Goal: Check status: Check status

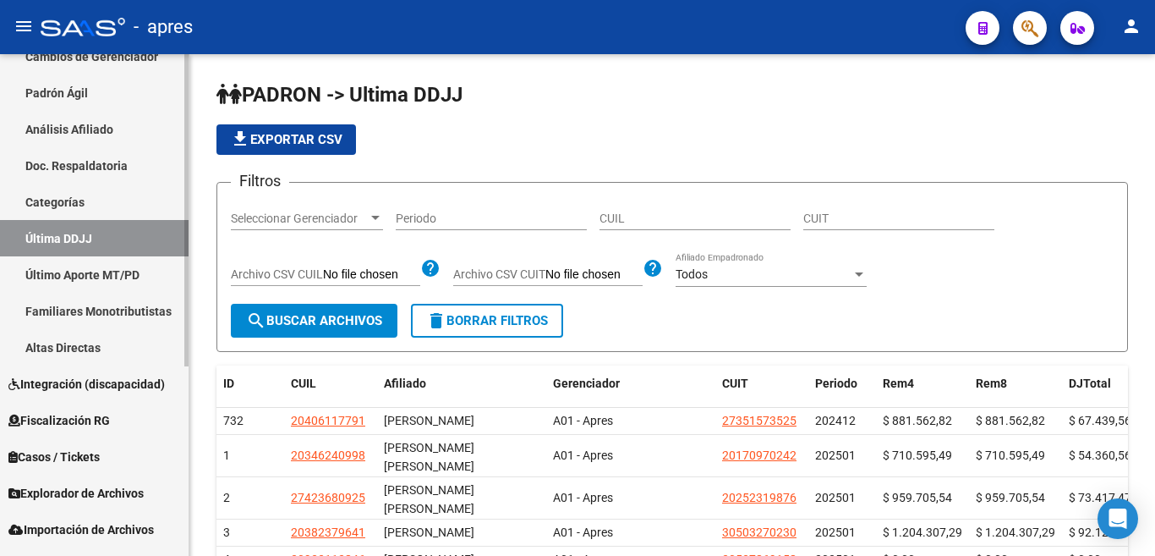
scroll to position [305, 0]
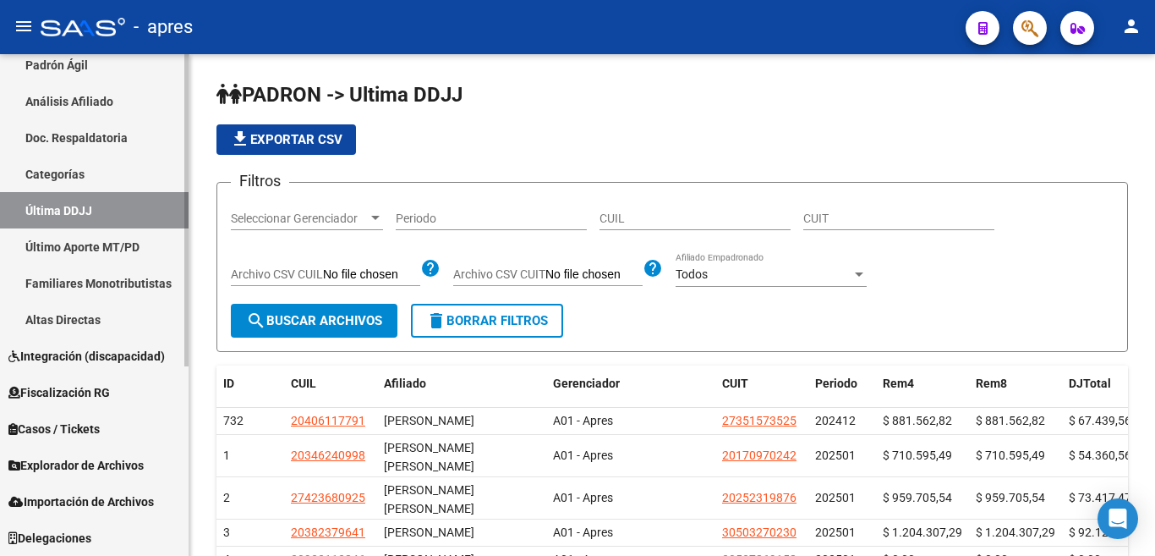
click at [184, 342] on div "Firma Express Inicio Calendario SSS Instructivos Contacto OS Reportes Ingresos …" at bounding box center [96, 152] width 193 height 807
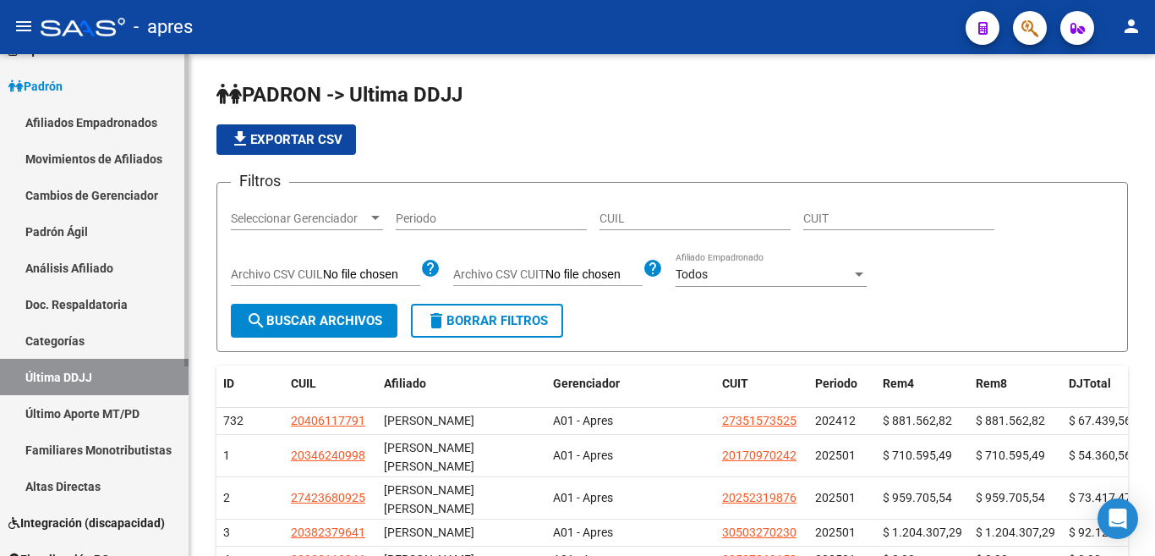
scroll to position [138, 0]
click at [178, 176] on div "Firma Express Inicio Calendario SSS Instructivos Contacto OS Reportes Ingresos …" at bounding box center [96, 319] width 193 height 807
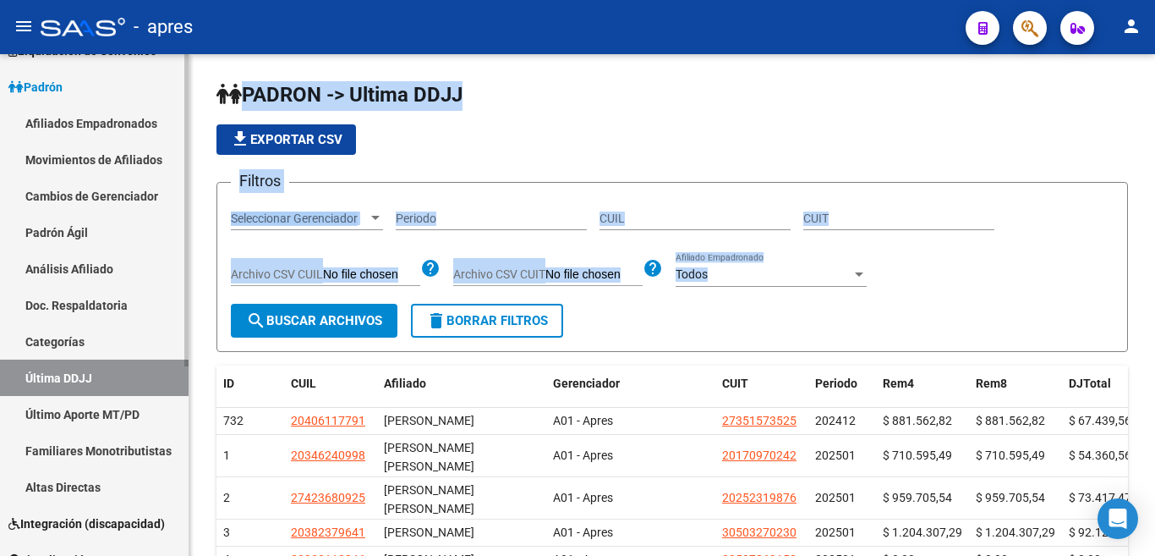
drag, startPoint x: 189, startPoint y: 382, endPoint x: 188, endPoint y: 443, distance: 60.9
click at [188, 443] on mat-sidenav-container "Firma Express Inicio Calendario SSS Instructivos Contacto OS Reportes Ingresos …" at bounding box center [577, 304] width 1155 height 501
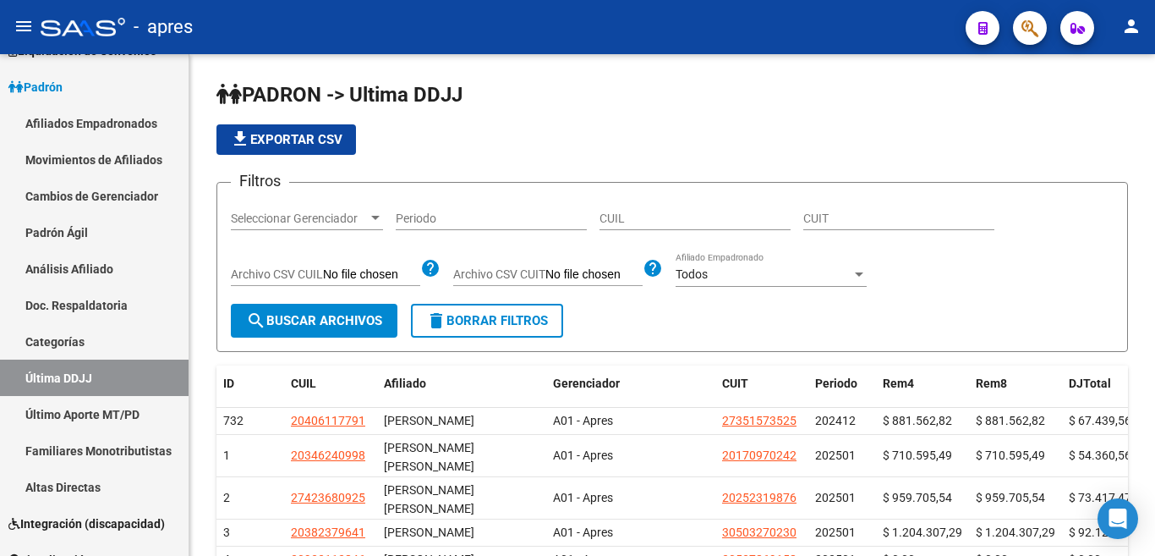
click at [189, 437] on mat-sidenav "Firma Express Inicio Calendario SSS Instructivos Contacto OS Reportes Ingresos …" at bounding box center [94, 304] width 189 height 501
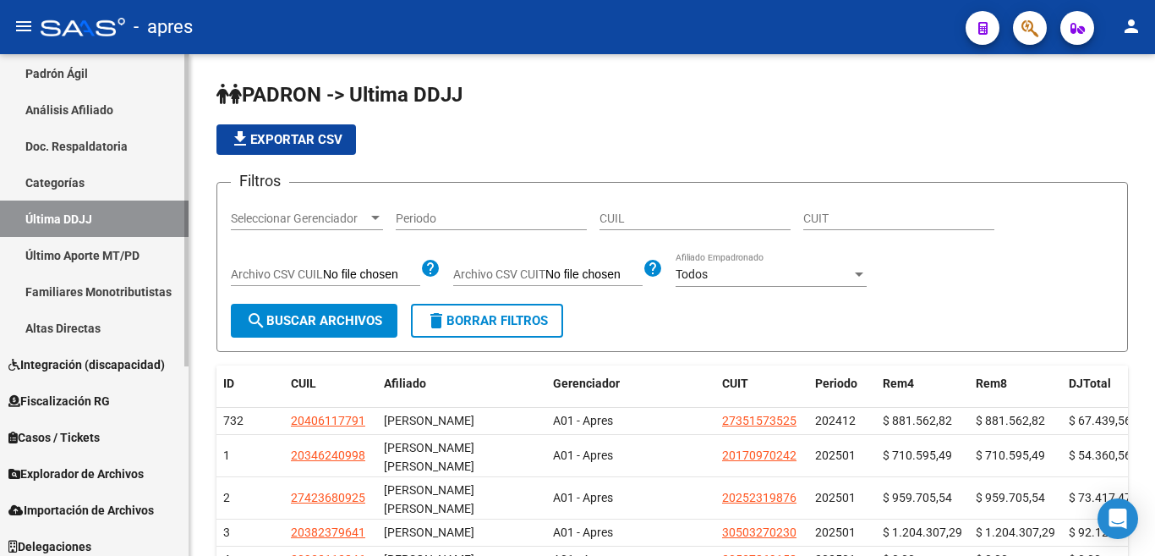
scroll to position [305, 0]
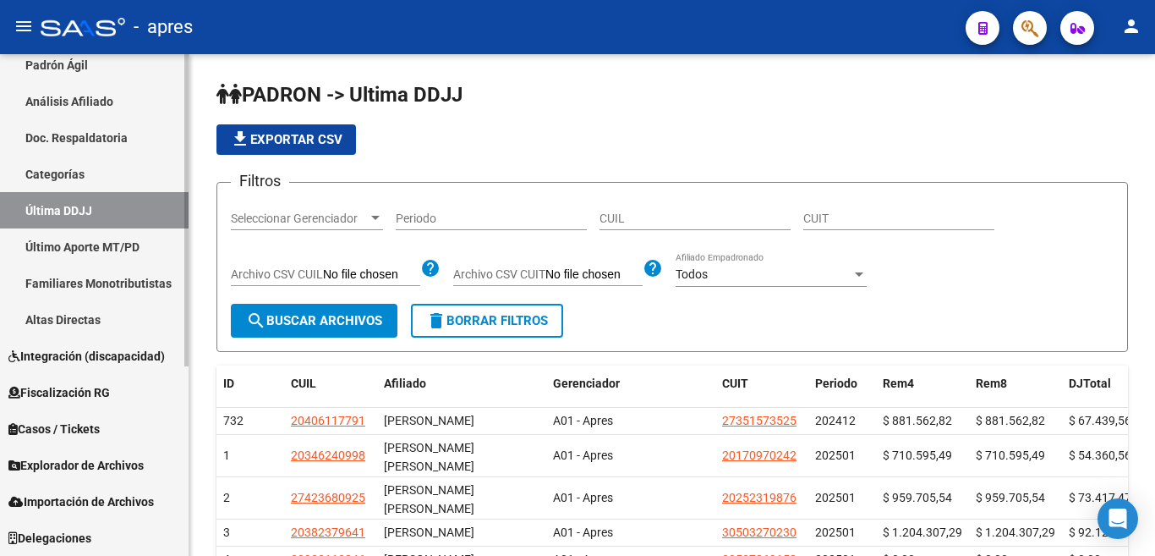
click at [194, 555] on mat-sidenav-container "Firma Express Inicio Calendario SSS Instructivos Contacto OS Reportes Ingresos …" at bounding box center [577, 304] width 1155 height 501
click at [92, 464] on span "Explorador de Archivos" at bounding box center [75, 465] width 135 height 19
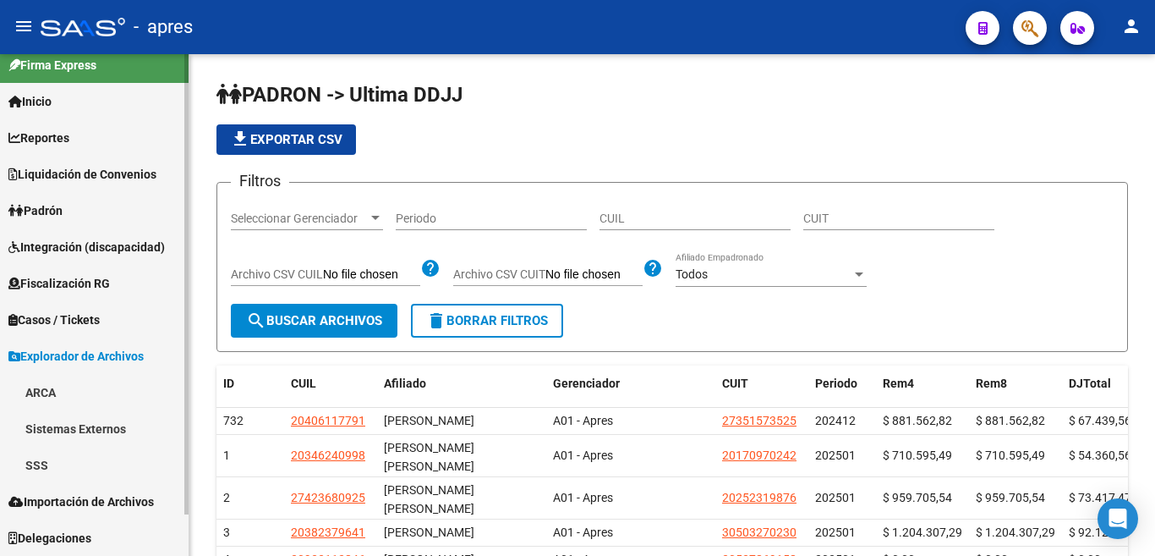
scroll to position [14, 0]
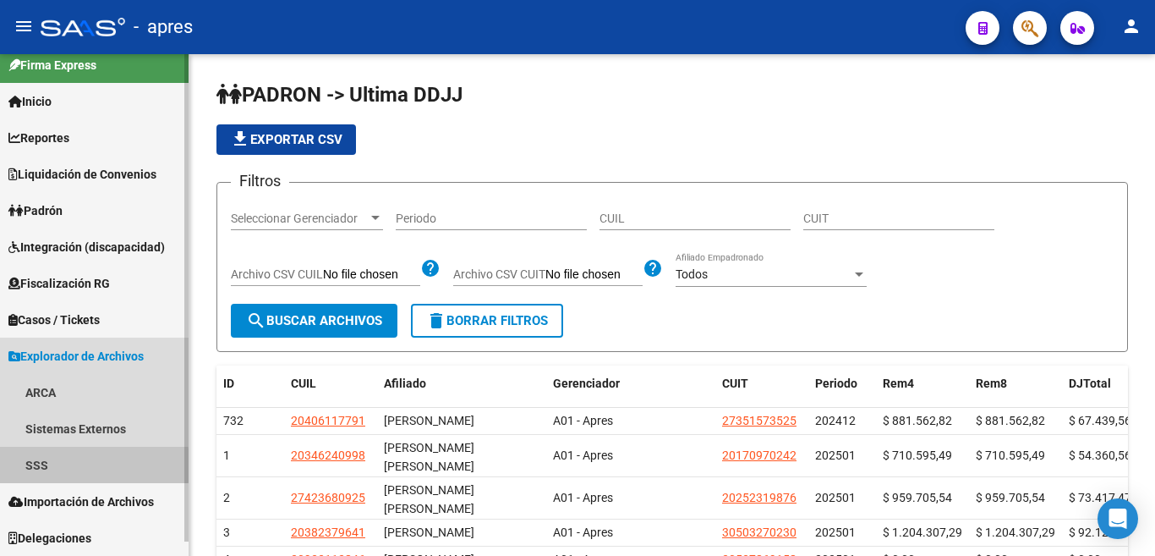
click at [30, 465] on link "SSS" at bounding box center [94, 464] width 189 height 36
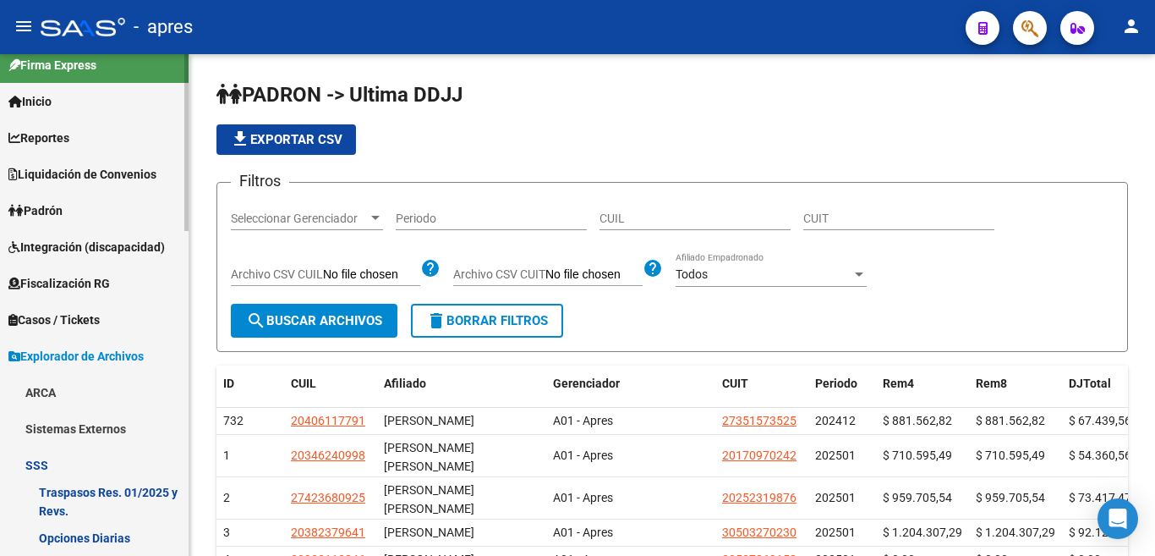
scroll to position [254, 0]
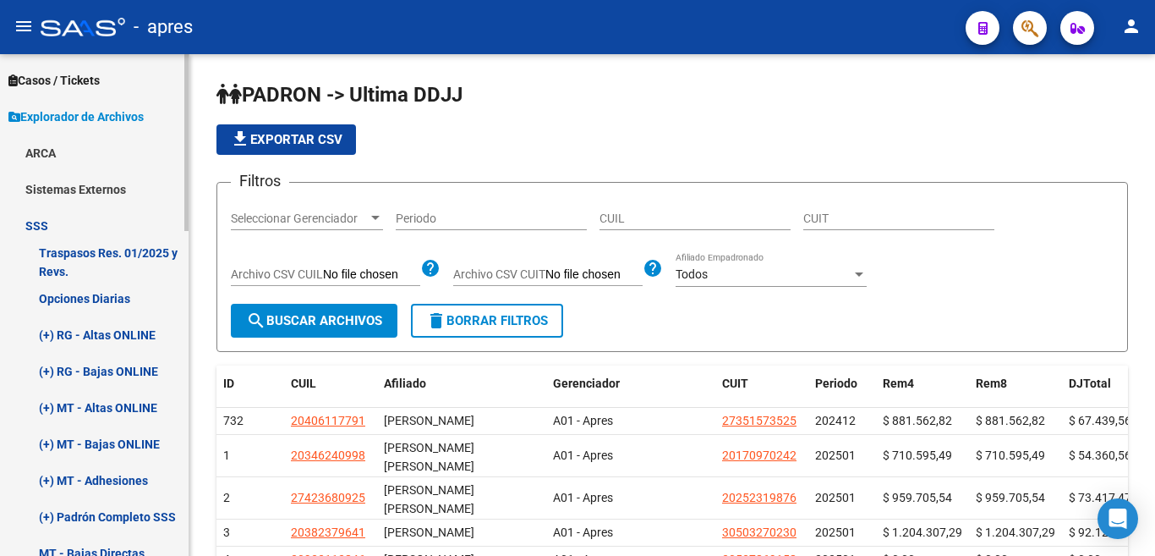
click at [89, 296] on link "Opciones Diarias" at bounding box center [94, 298] width 189 height 36
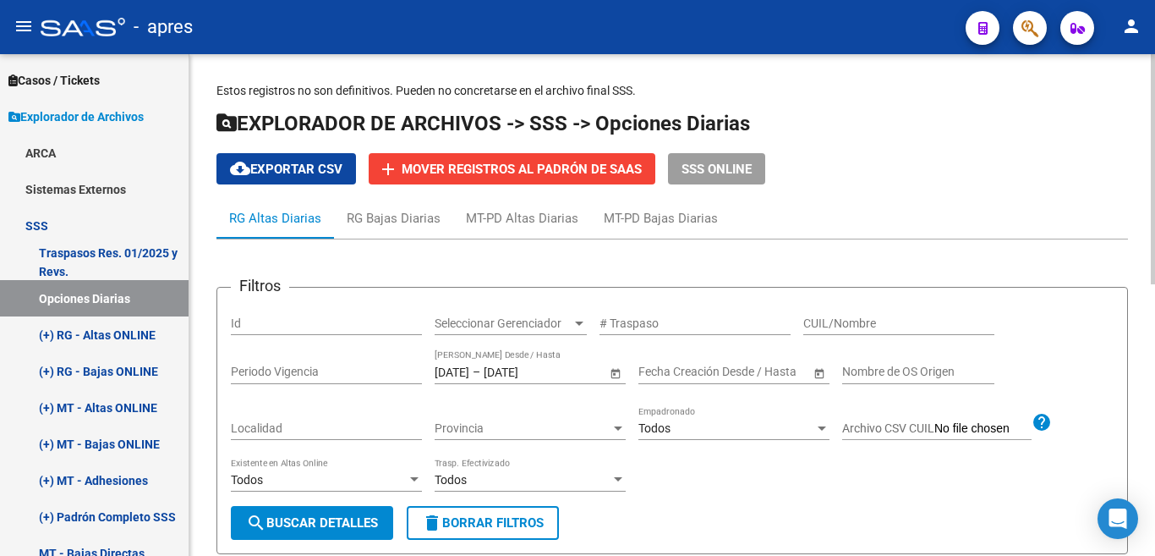
click at [828, 326] on input "CUIL/Nombre" at bounding box center [898, 323] width 191 height 14
type input "20469457835"
click at [358, 512] on button "search Buscar Detalles" at bounding box center [312, 523] width 162 height 34
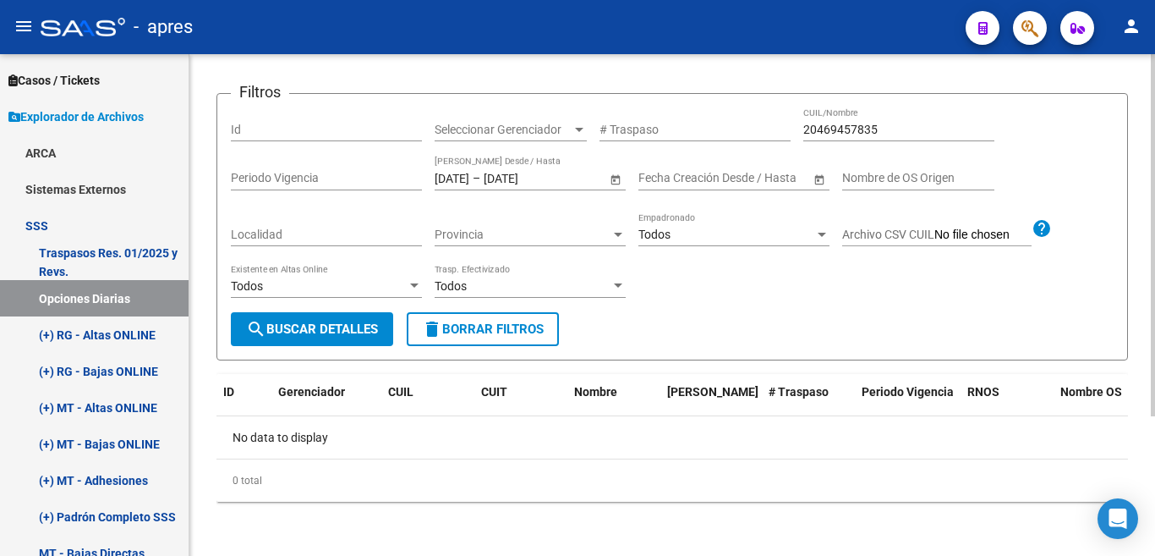
scroll to position [117, 0]
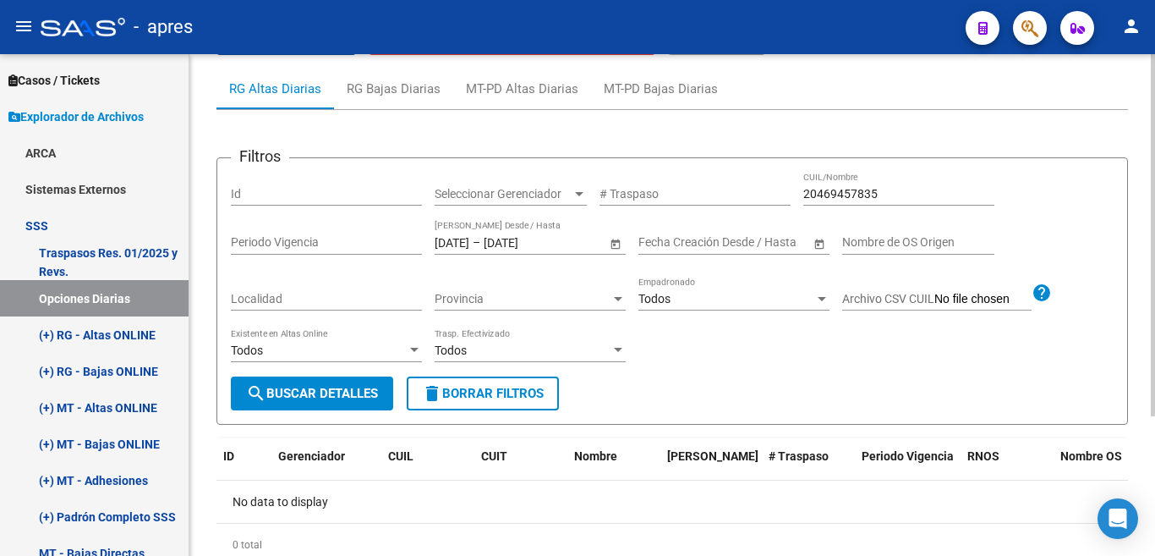
click at [1137, 327] on div "Estos registros no son definitivos. Pueden no concretarse en el archivo final S…" at bounding box center [674, 272] width 970 height 695
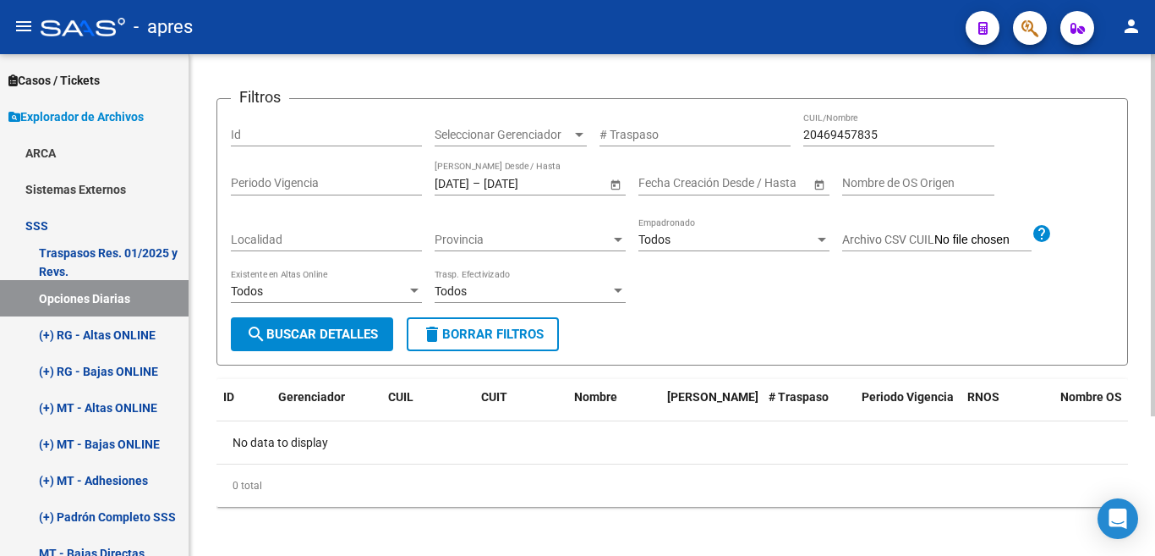
click at [1154, 416] on div at bounding box center [1153, 235] width 4 height 362
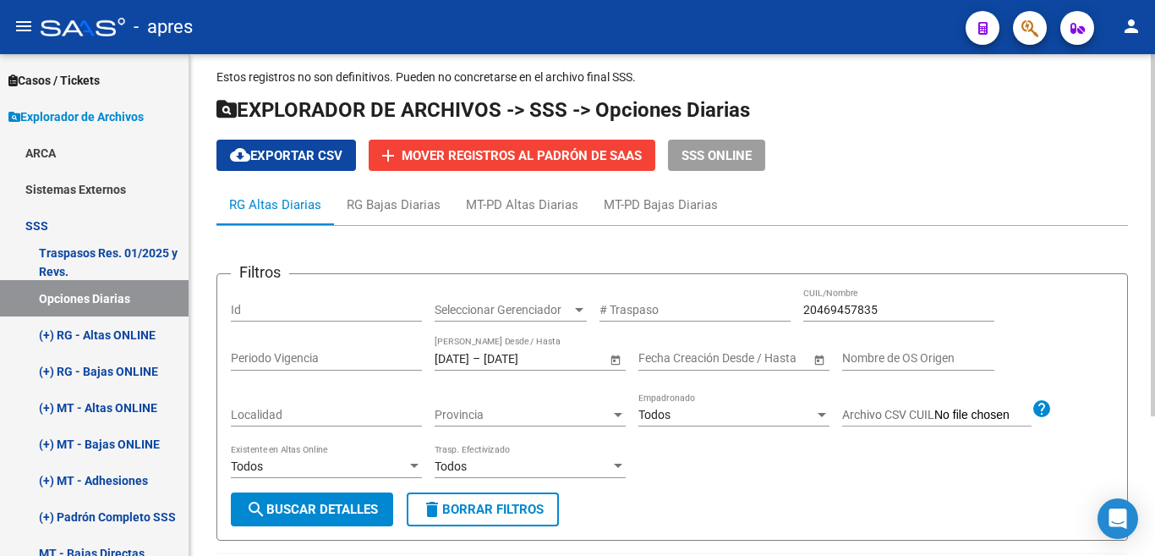
scroll to position [1, 0]
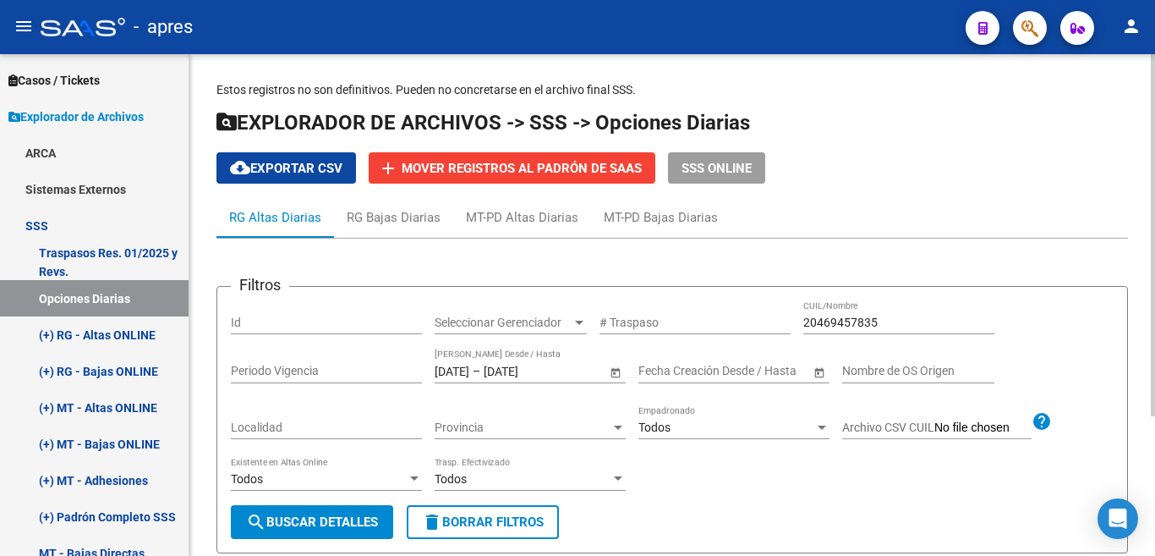
click at [1154, 321] on div at bounding box center [1153, 235] width 4 height 362
